Goal: Information Seeking & Learning: Learn about a topic

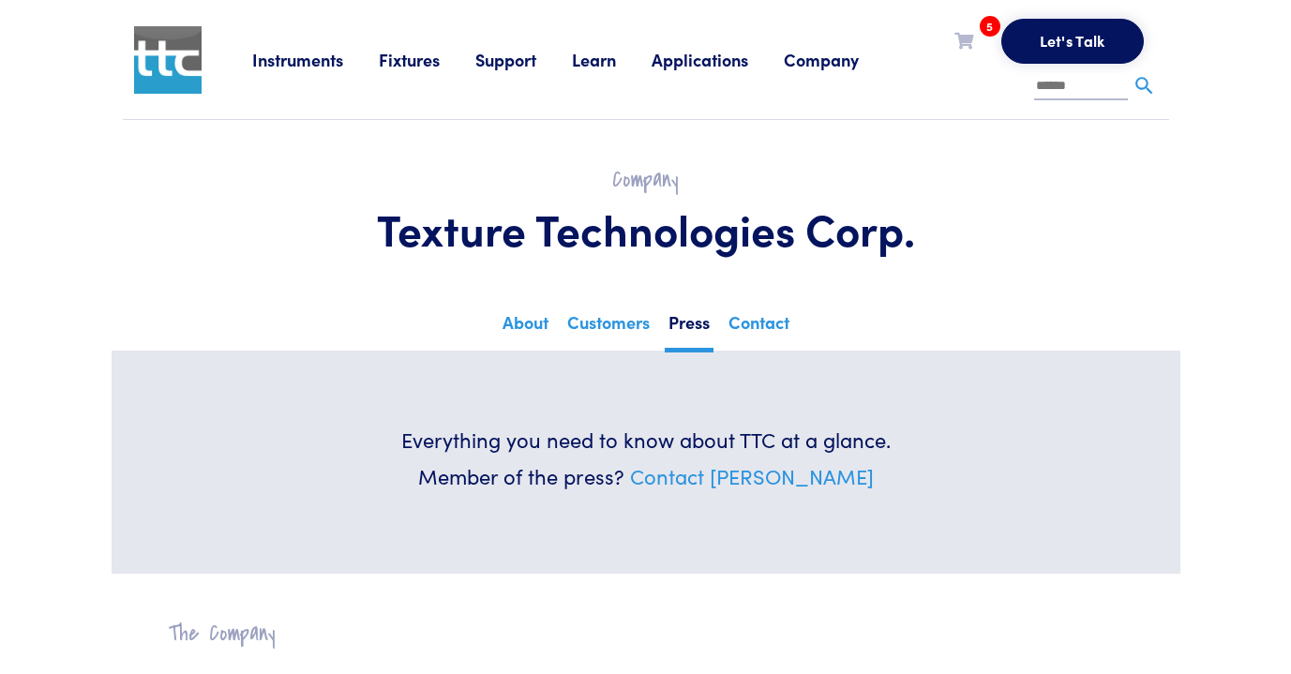
scroll to position [18, 0]
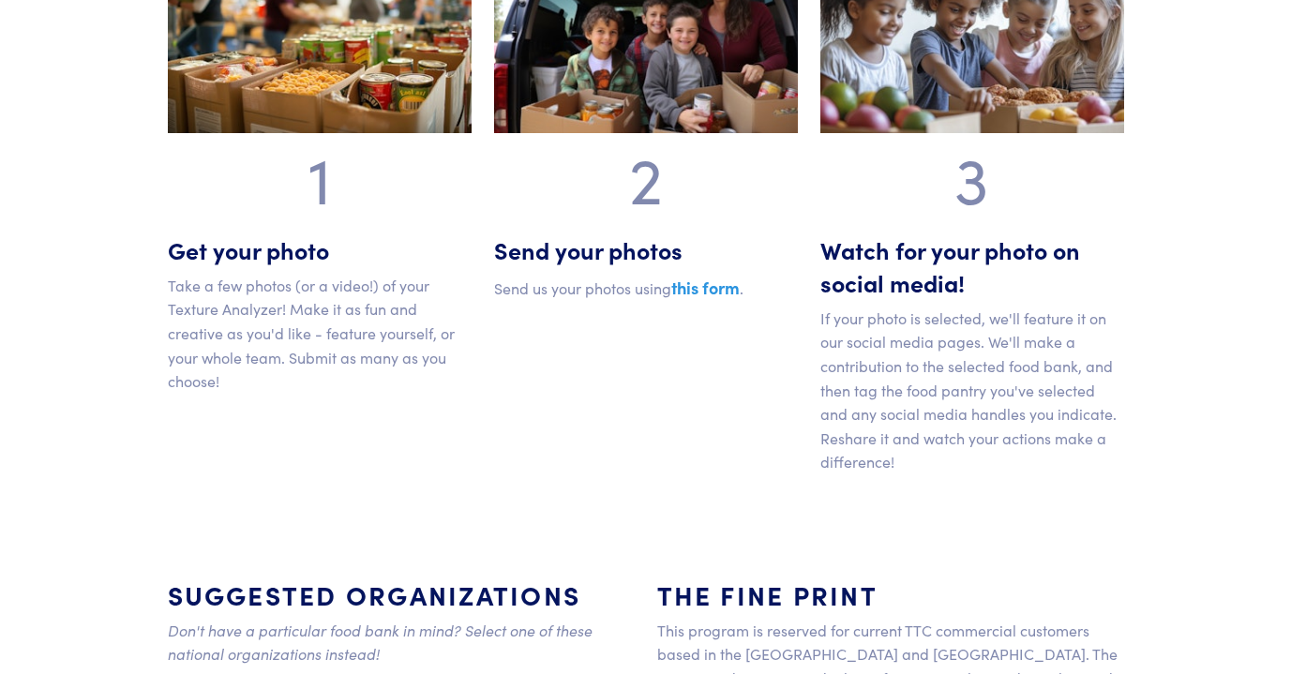
scroll to position [1204, 0]
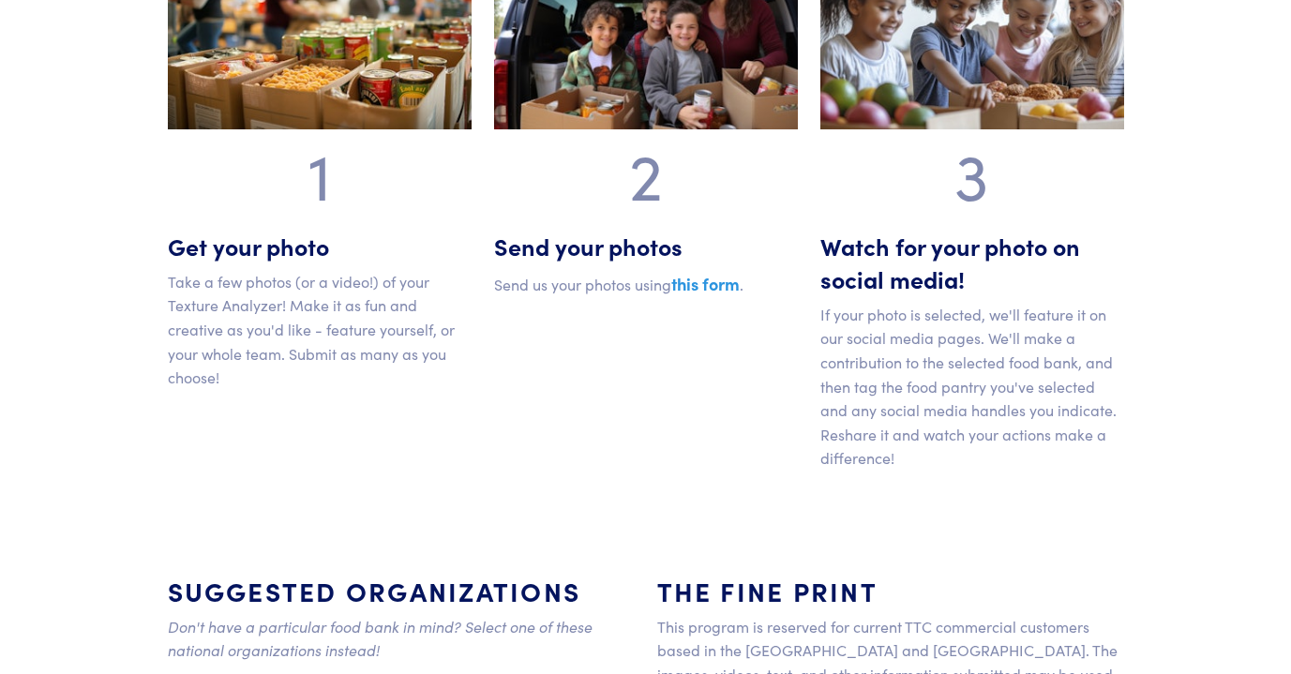
click at [701, 284] on link "this form" at bounding box center [706, 283] width 68 height 23
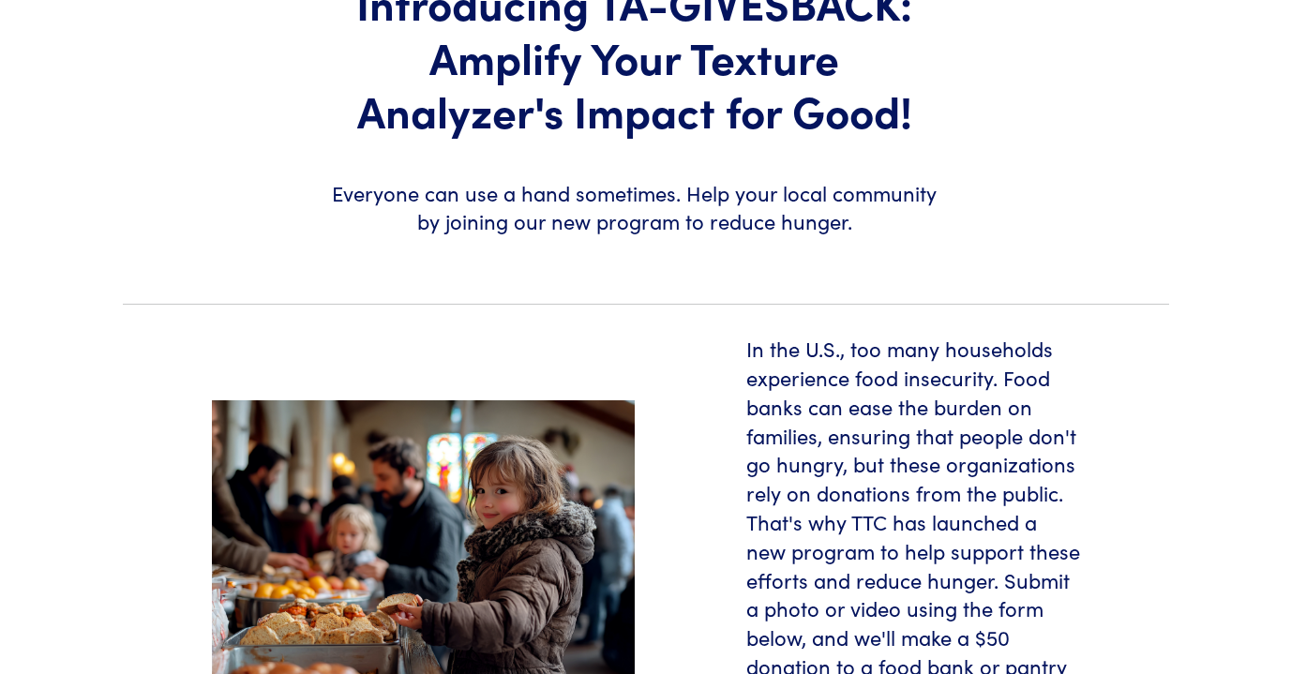
scroll to position [0, 0]
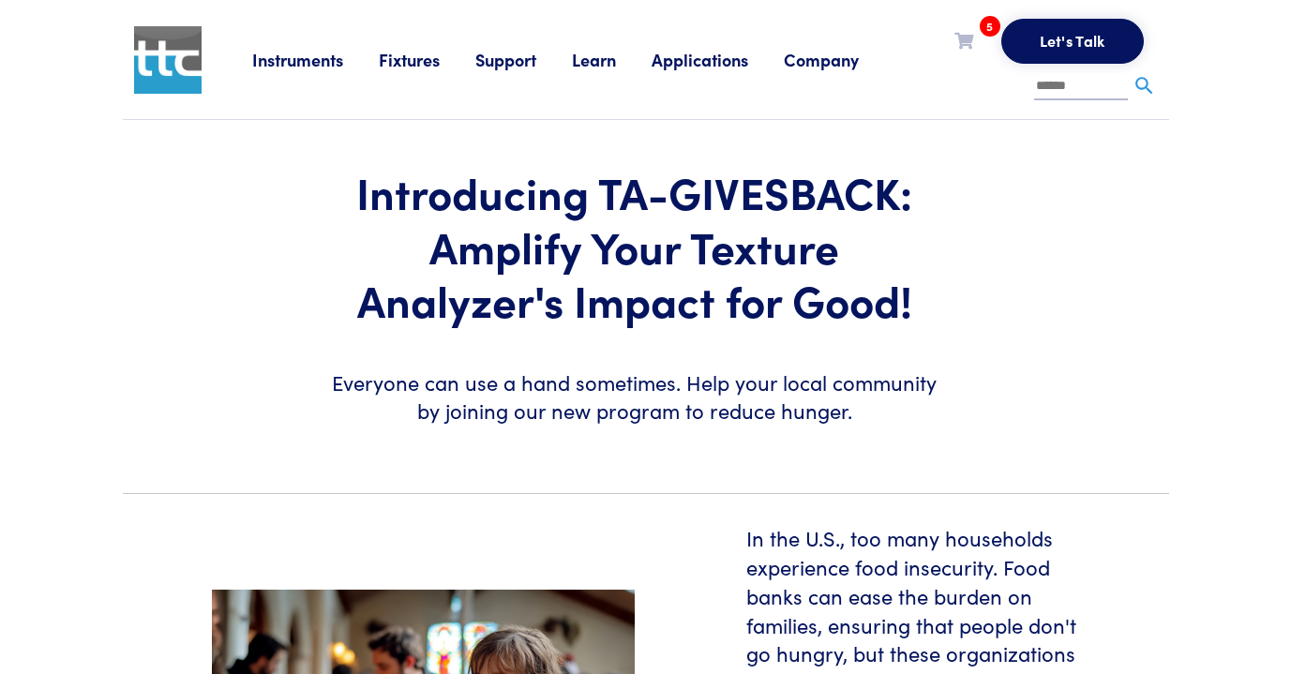
click at [842, 57] on link "Company" at bounding box center [839, 59] width 111 height 23
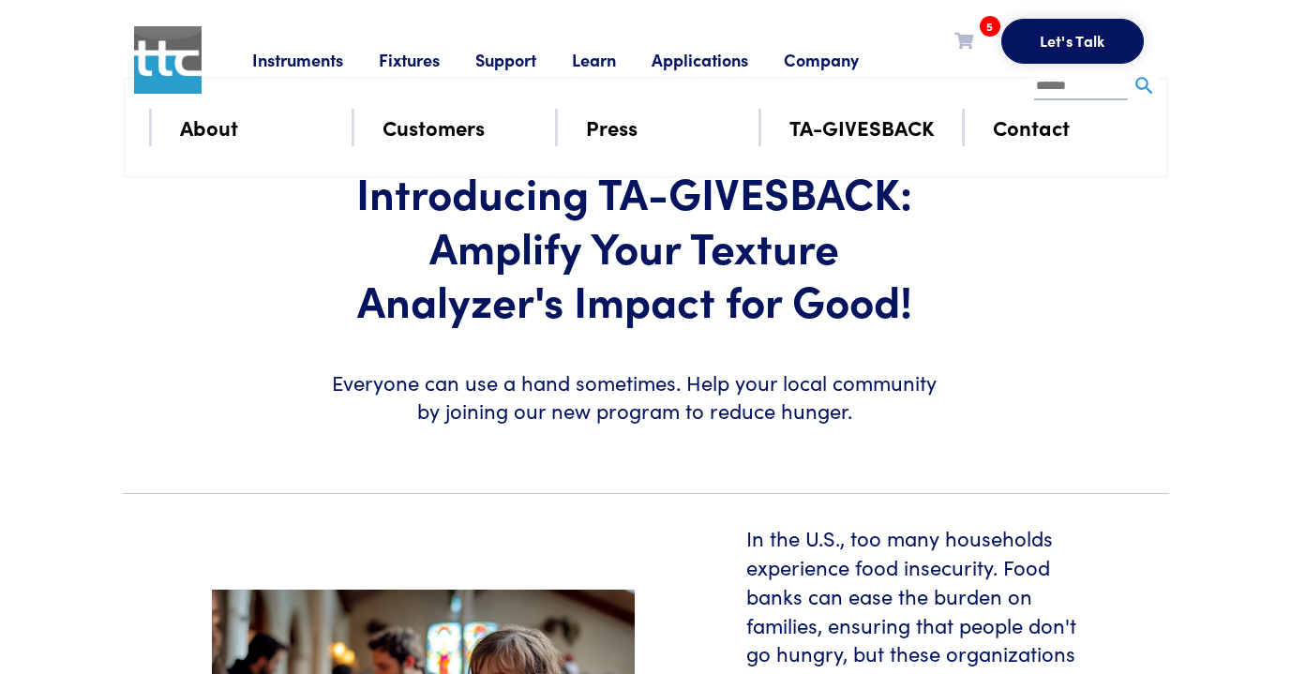
click at [510, 61] on link "Support" at bounding box center [524, 59] width 97 height 23
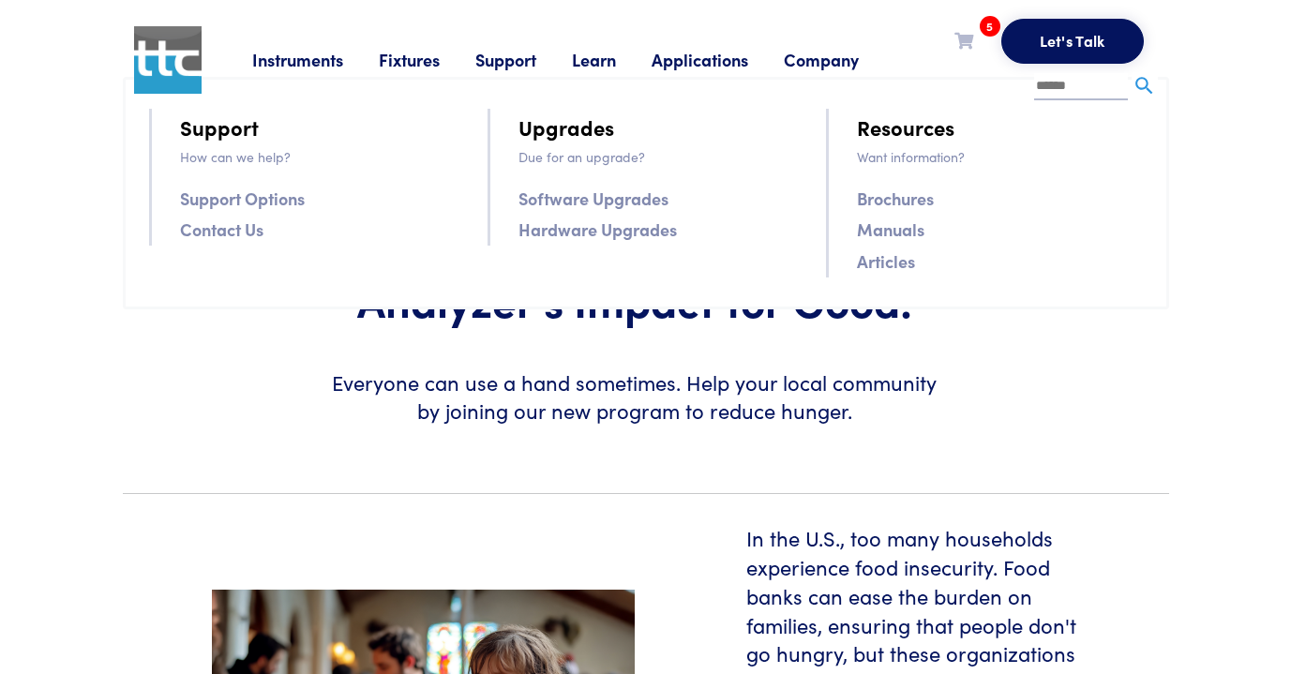
click at [499, 60] on link "Support" at bounding box center [524, 59] width 97 height 23
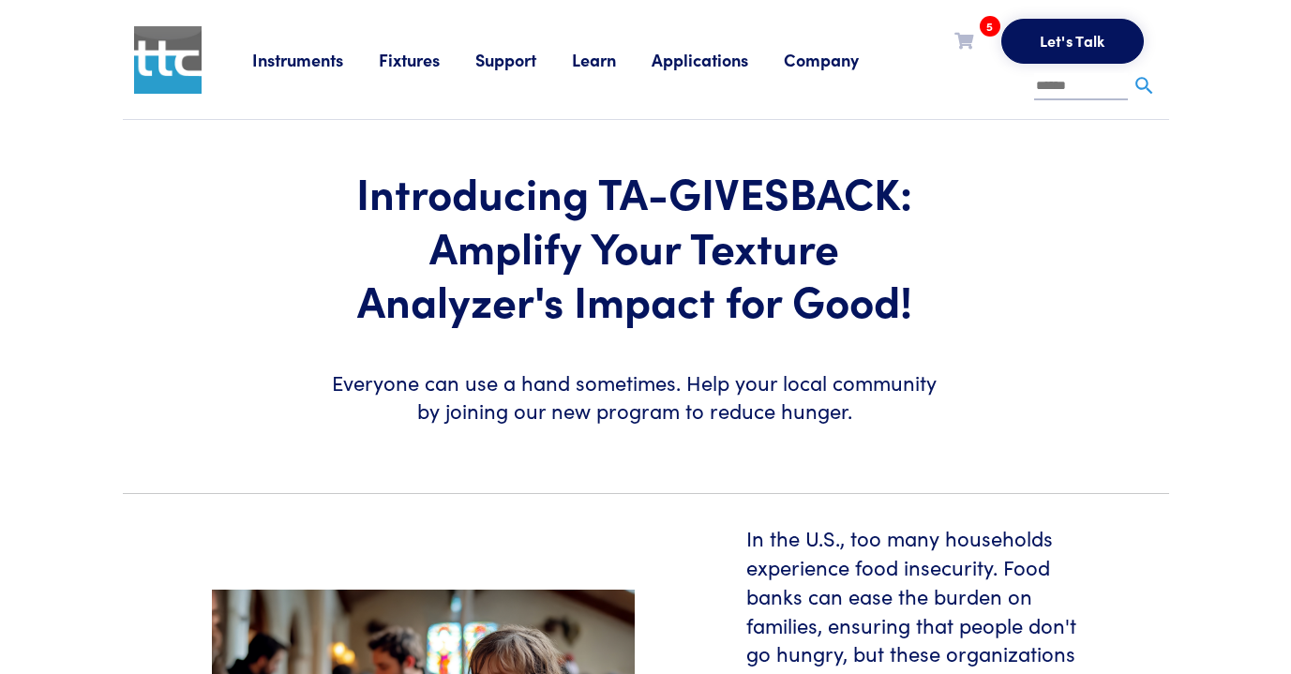
click at [407, 59] on link "Fixtures" at bounding box center [427, 59] width 97 height 23
click at [301, 63] on link "Instruments" at bounding box center [315, 59] width 127 height 23
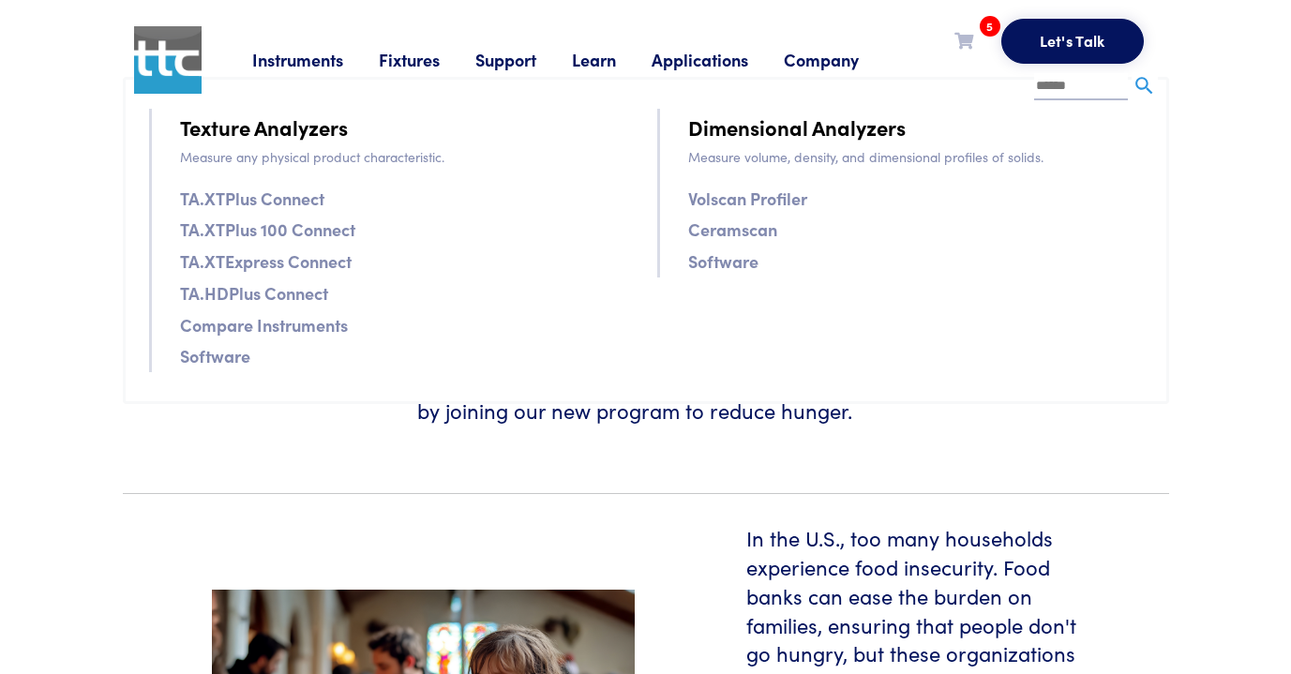
click at [427, 68] on link "Fixtures" at bounding box center [427, 59] width 97 height 23
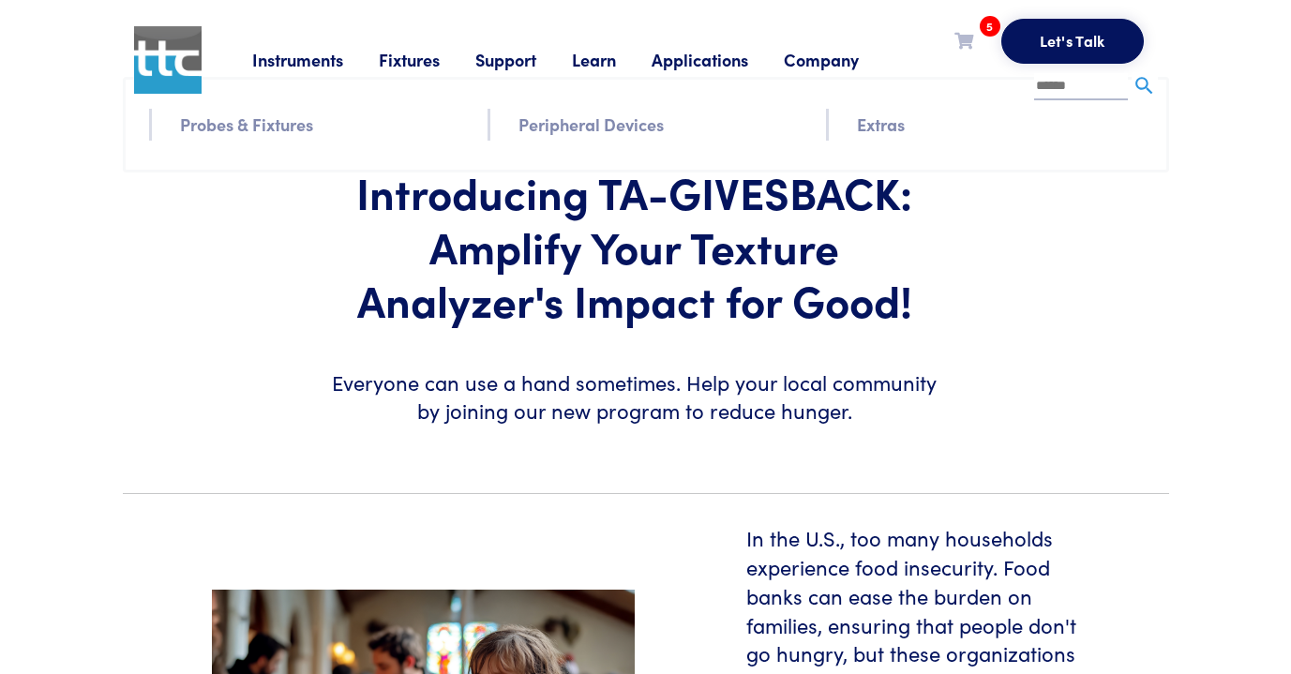
click at [518, 66] on link "Support" at bounding box center [524, 59] width 97 height 23
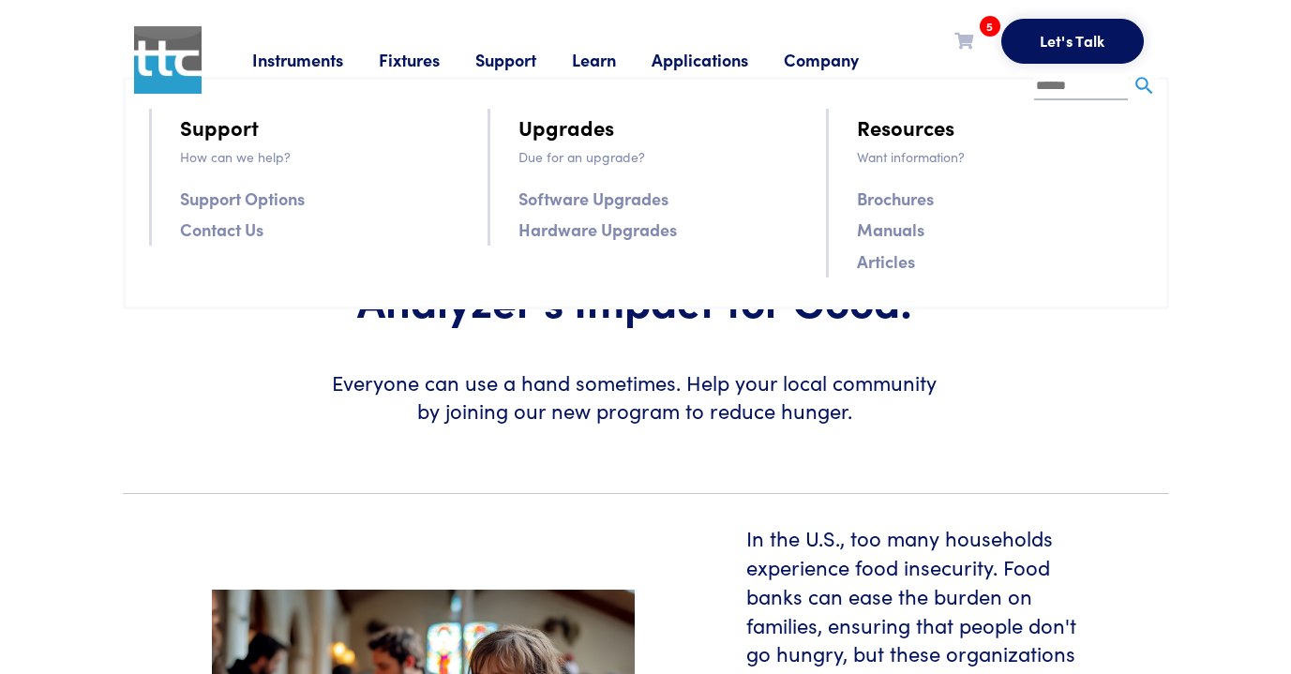
click at [602, 64] on link "Learn" at bounding box center [612, 59] width 80 height 23
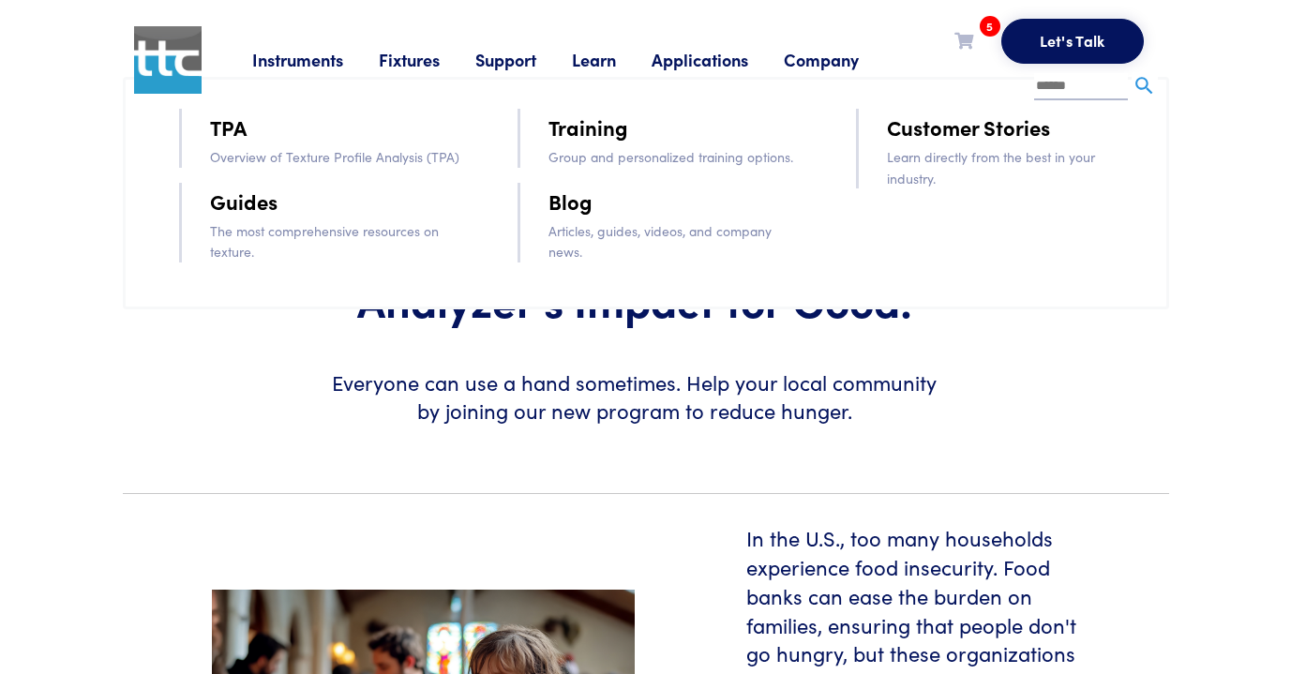
click at [716, 60] on link "Applications" at bounding box center [718, 59] width 132 height 23
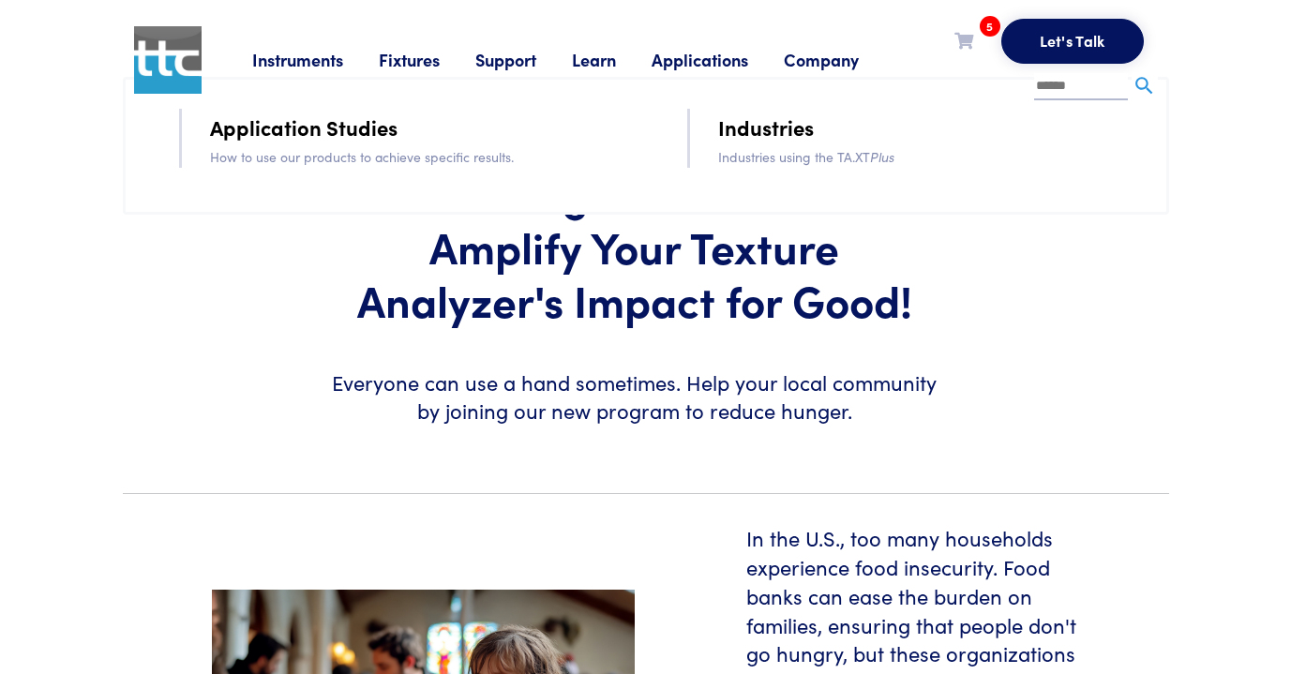
click at [823, 54] on link "Company" at bounding box center [839, 59] width 111 height 23
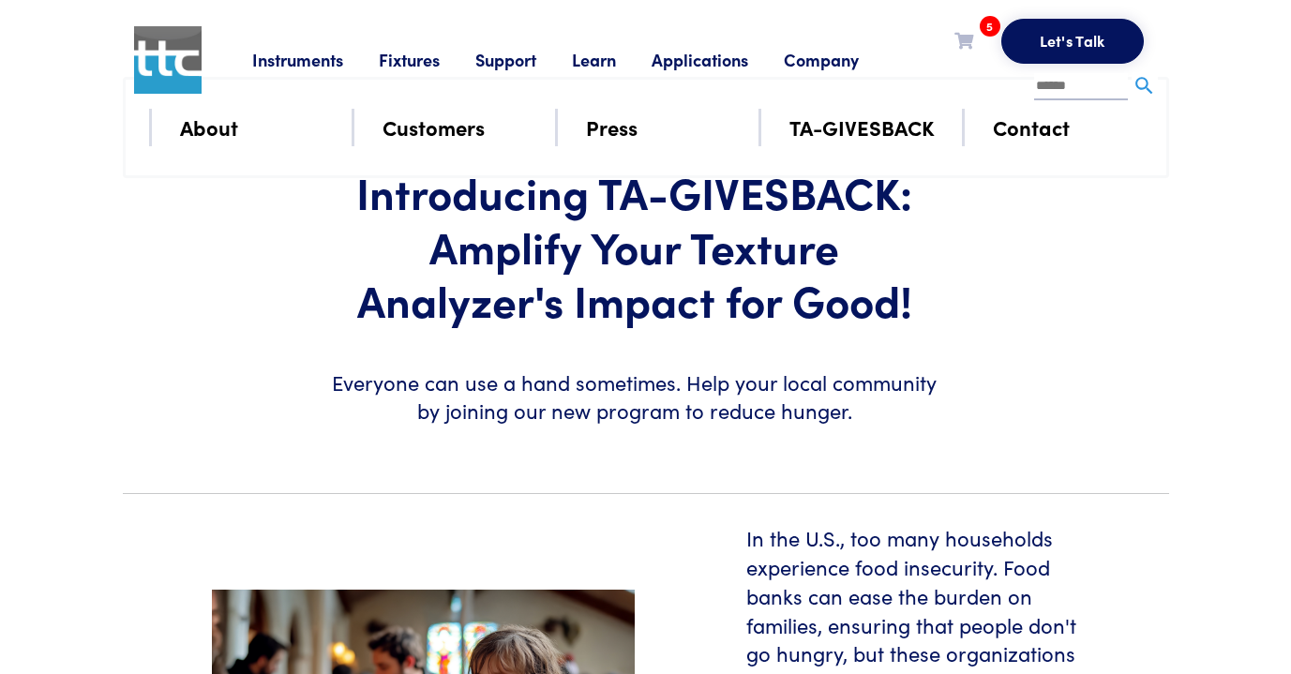
click at [325, 66] on link "Instruments" at bounding box center [315, 59] width 127 height 23
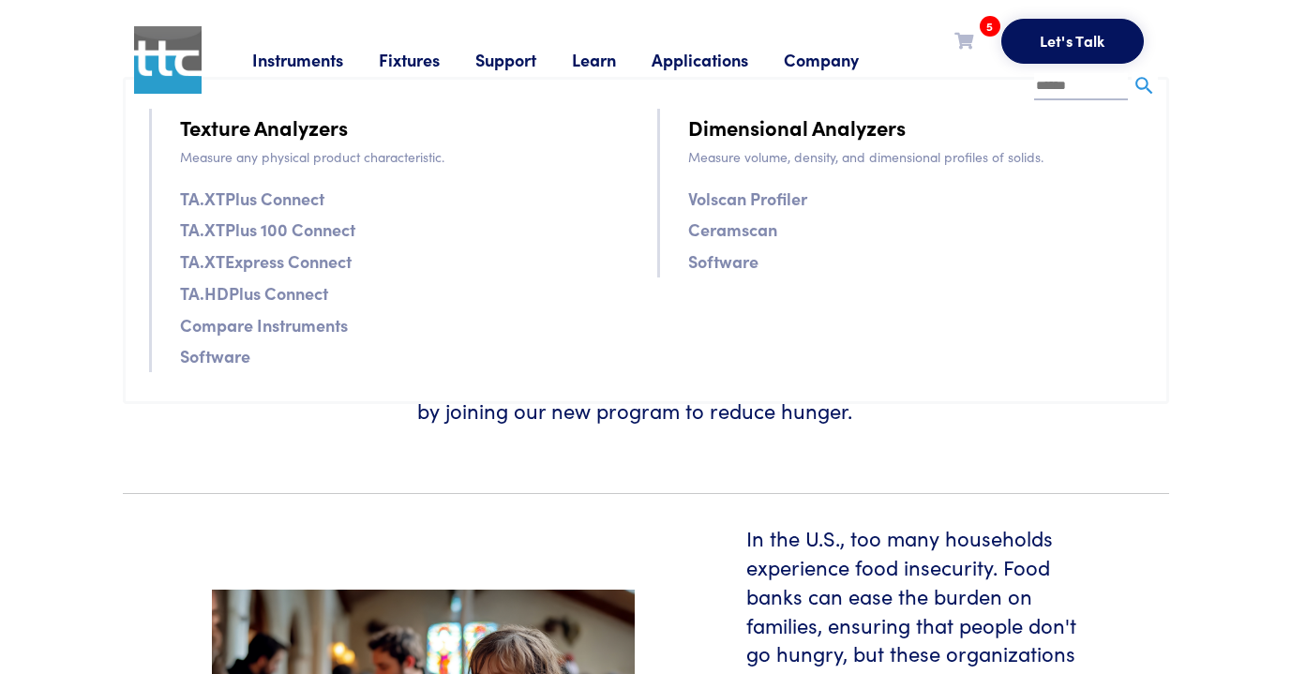
click at [404, 64] on link "Fixtures" at bounding box center [427, 59] width 97 height 23
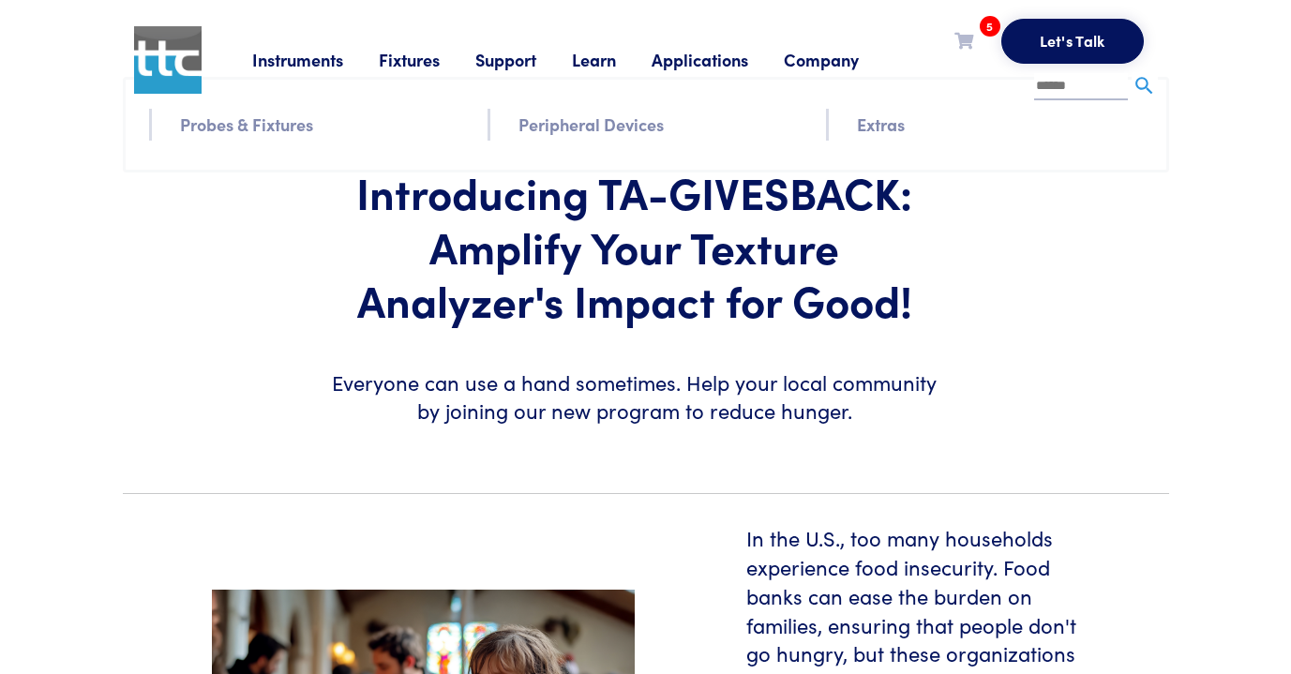
click at [517, 59] on link "Support" at bounding box center [524, 59] width 97 height 23
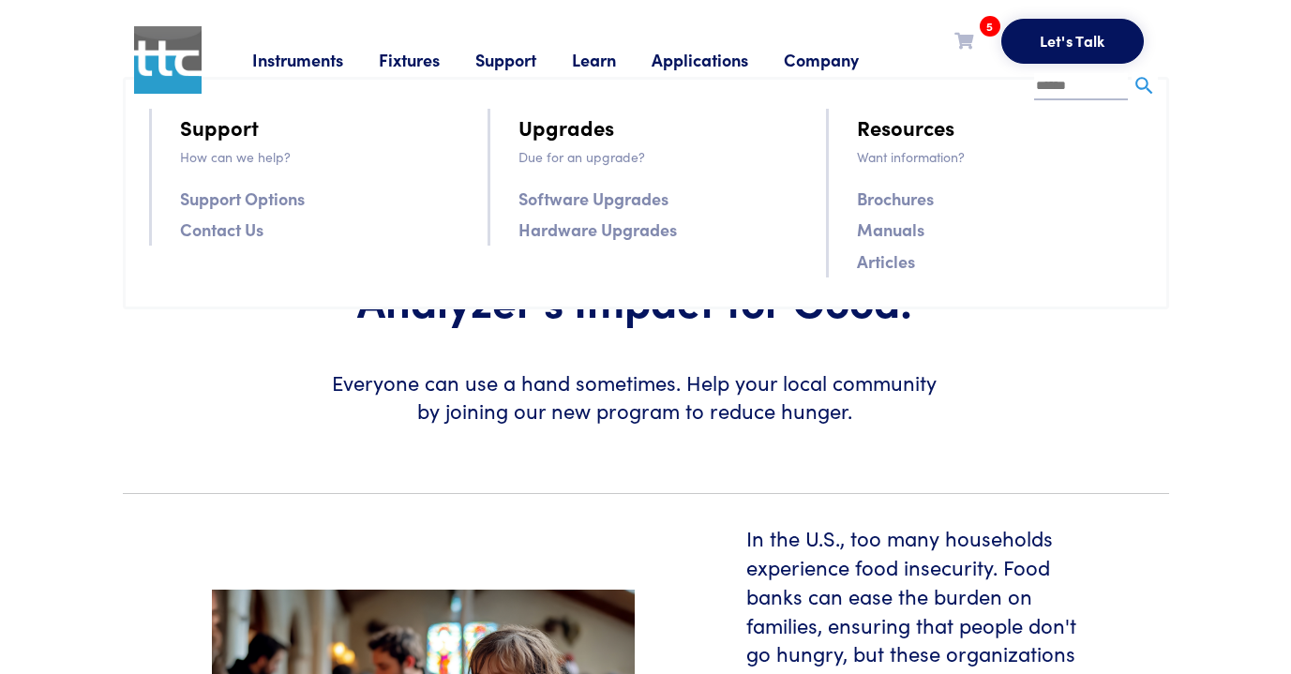
click at [617, 65] on link "Learn" at bounding box center [612, 59] width 80 height 23
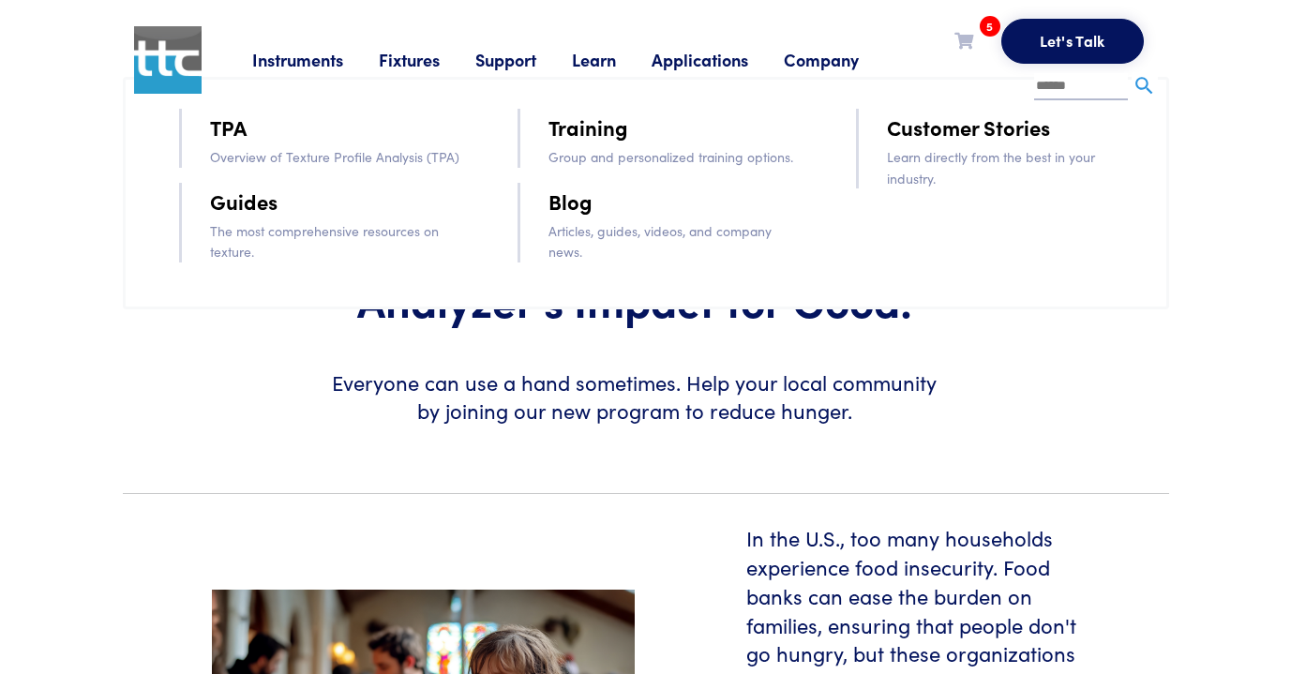
click at [692, 56] on link "Applications" at bounding box center [718, 59] width 132 height 23
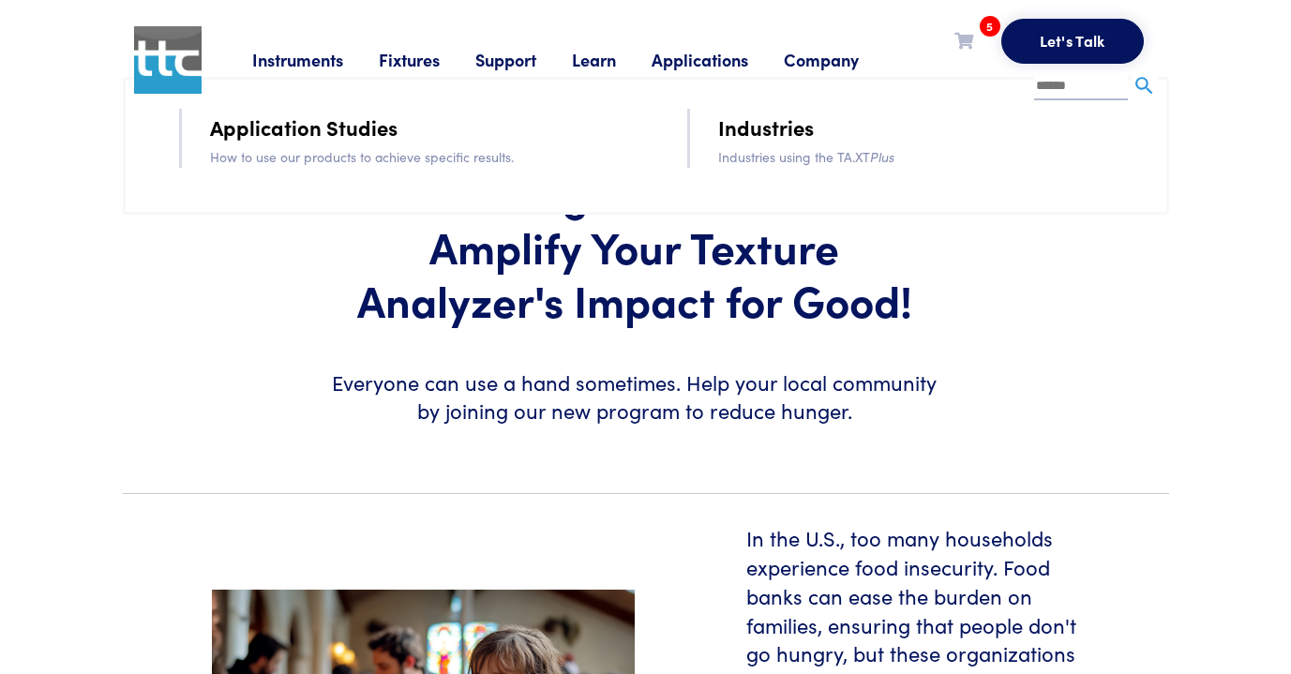
click at [593, 60] on link "Learn" at bounding box center [612, 59] width 80 height 23
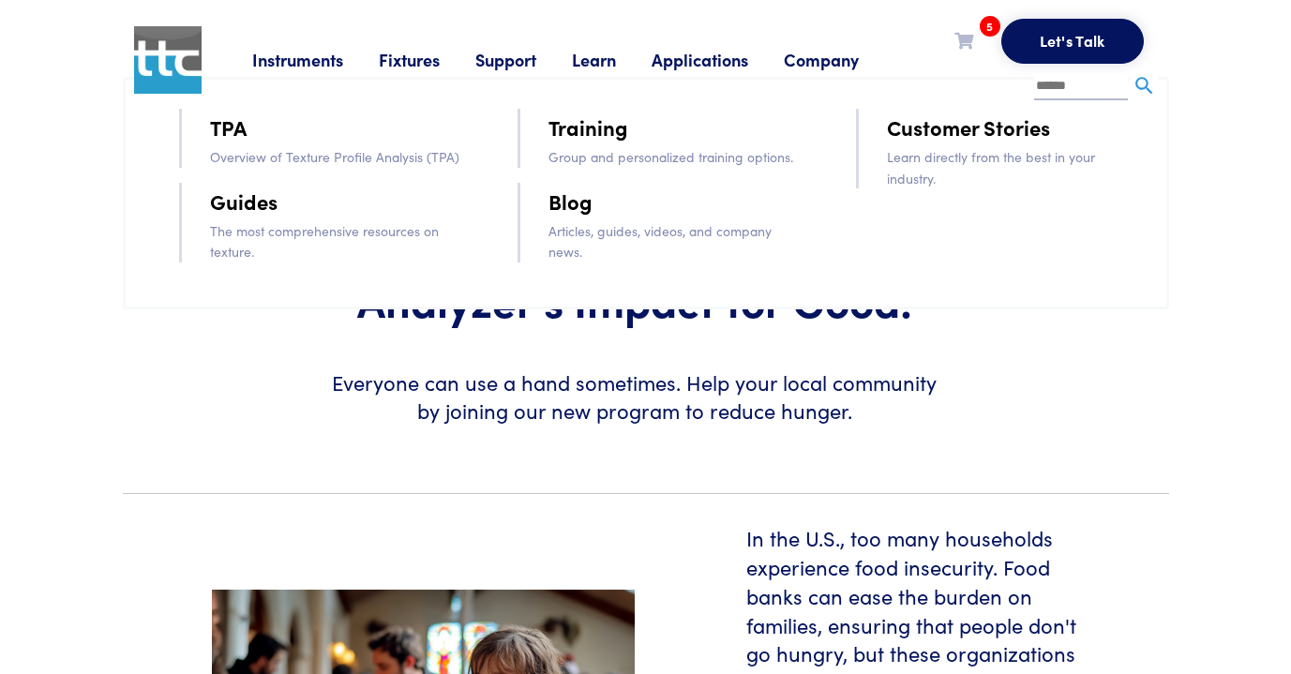
click at [569, 205] on link "Blog" at bounding box center [571, 201] width 44 height 33
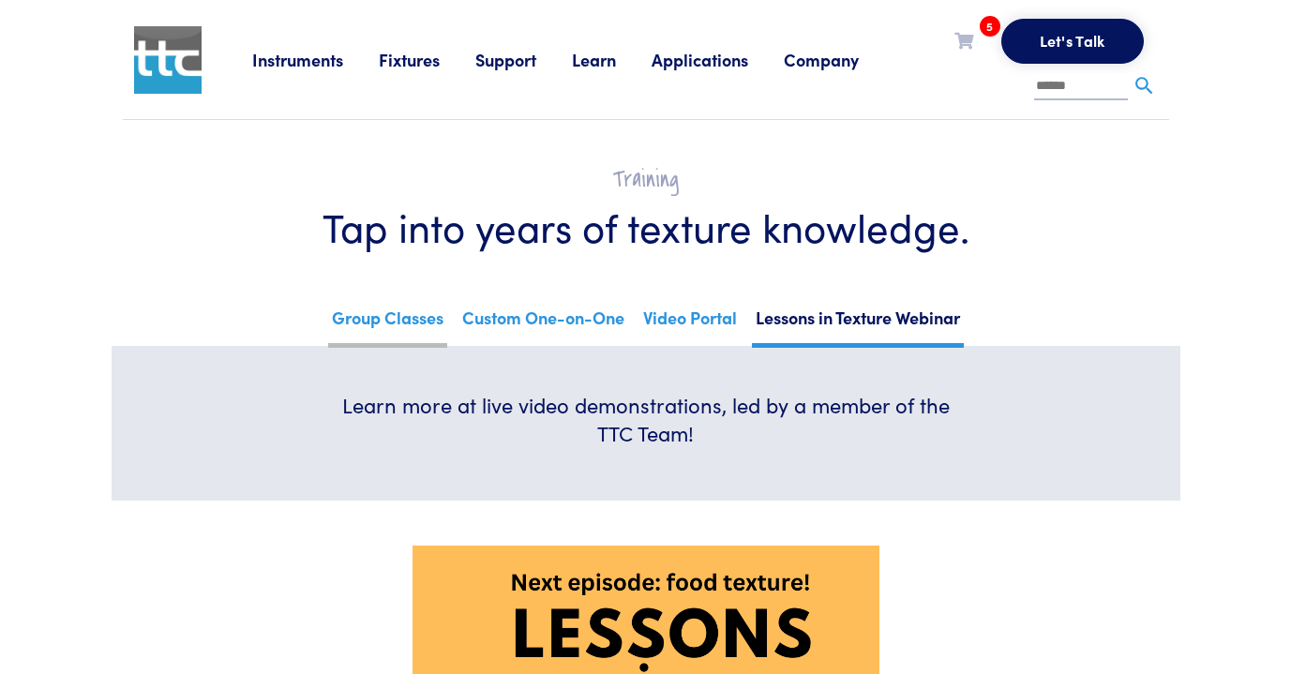
click at [379, 320] on link "Group Classes" at bounding box center [387, 325] width 119 height 46
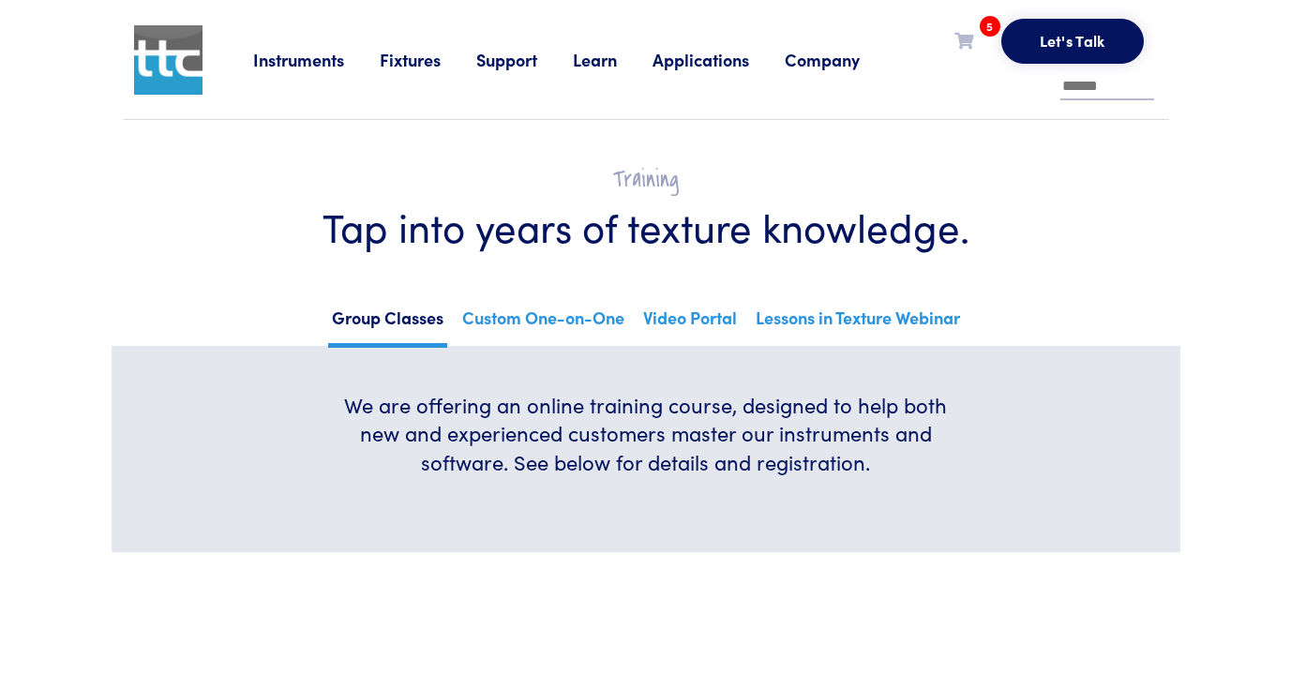
scroll to position [917, 0]
